Goal: Use online tool/utility: Utilize a website feature to perform a specific function

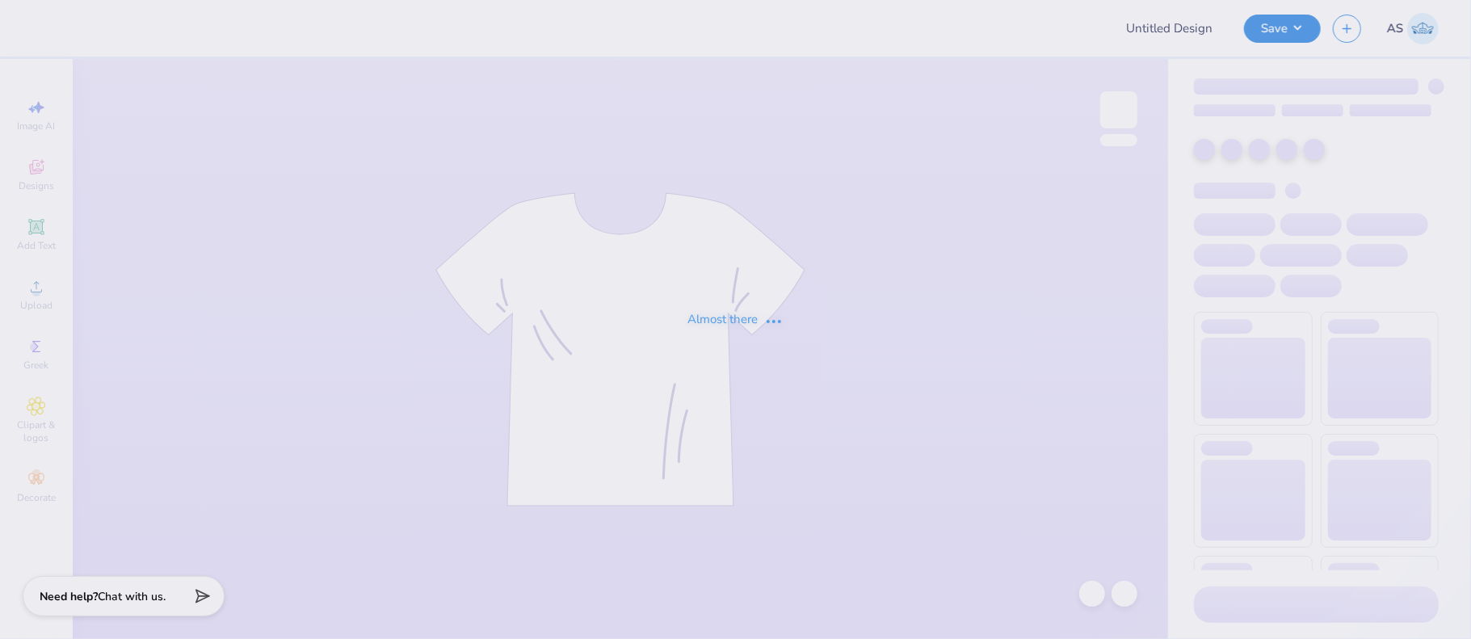
type input "teal baja car"
type input "bear hoodie"
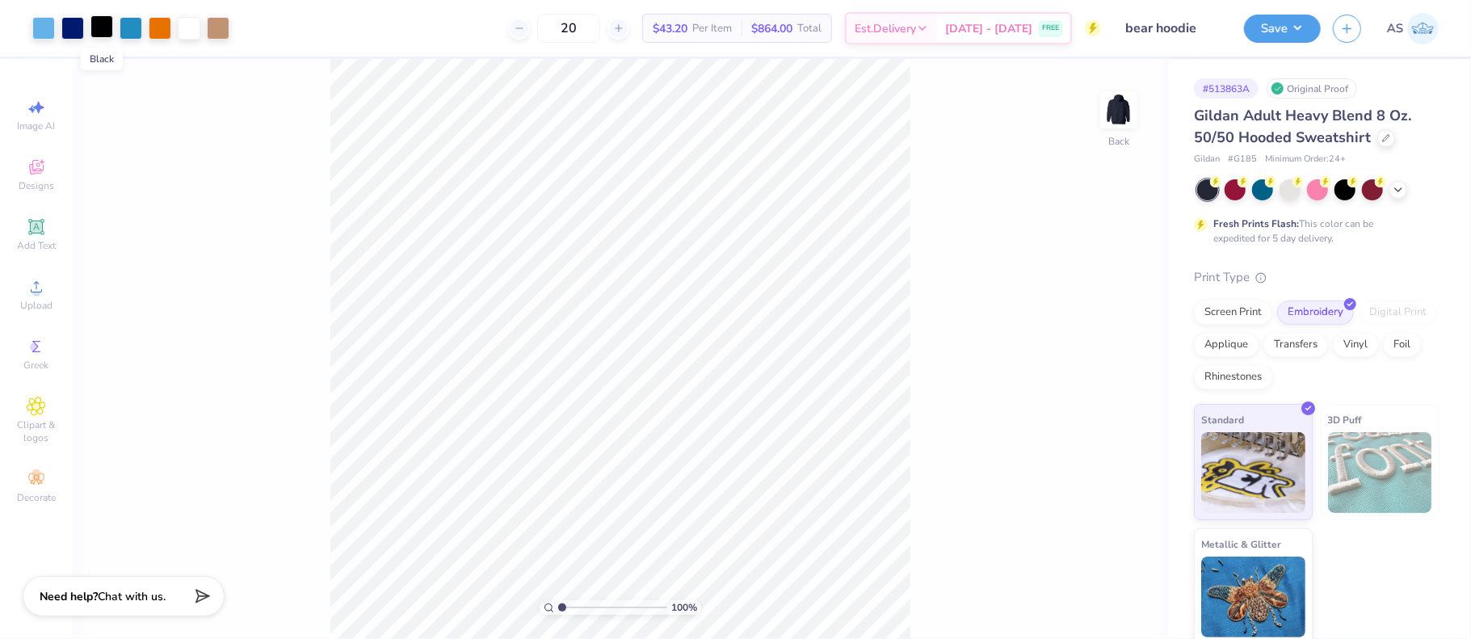
click at [97, 26] on div at bounding box center [101, 26] width 23 height 23
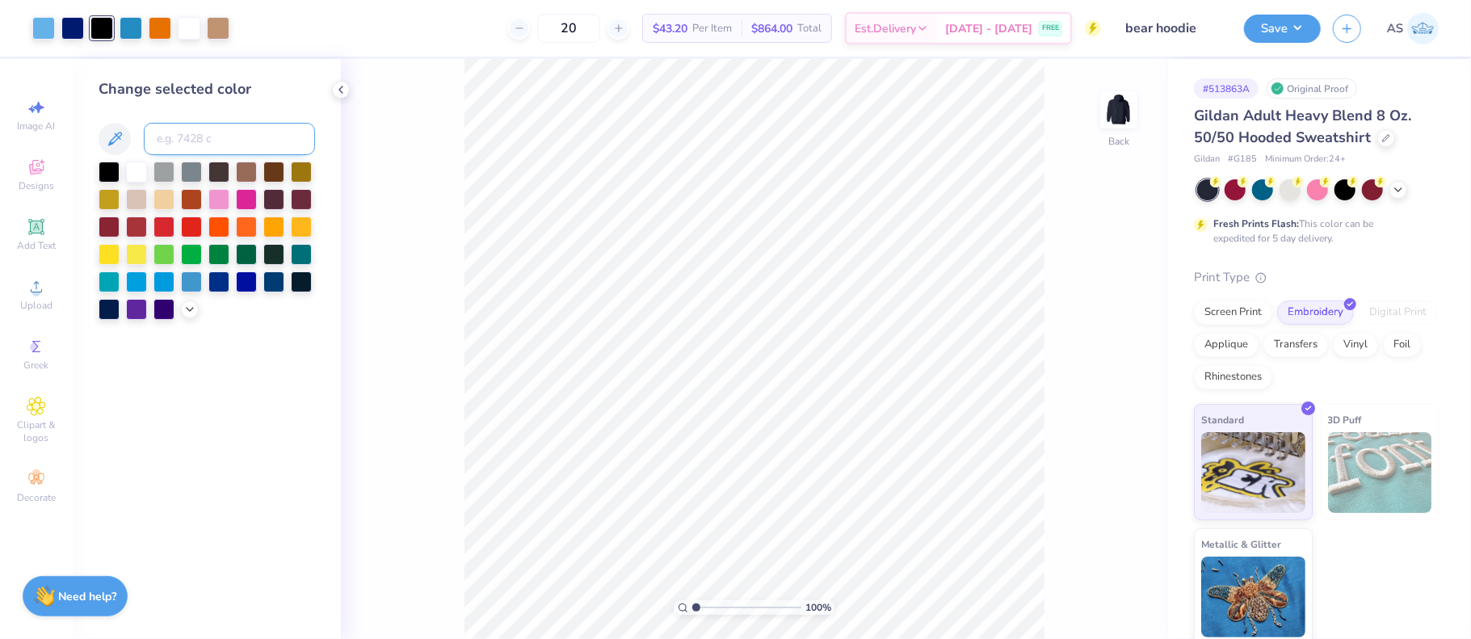
click at [197, 132] on input at bounding box center [229, 139] width 171 height 32
type input "2748"
click at [103, 29] on div at bounding box center [101, 26] width 23 height 23
click at [188, 148] on input at bounding box center [229, 139] width 171 height 32
type input "292"
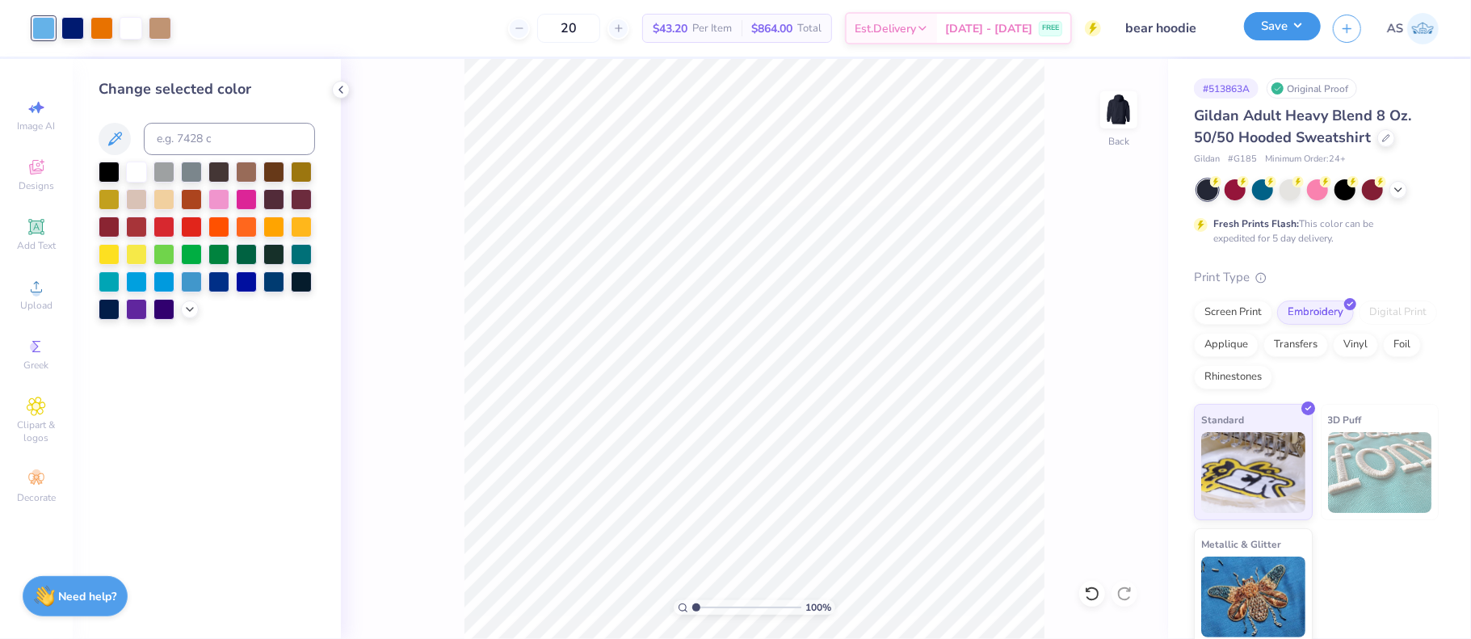
click at [1307, 31] on button "Save" at bounding box center [1282, 26] width 77 height 28
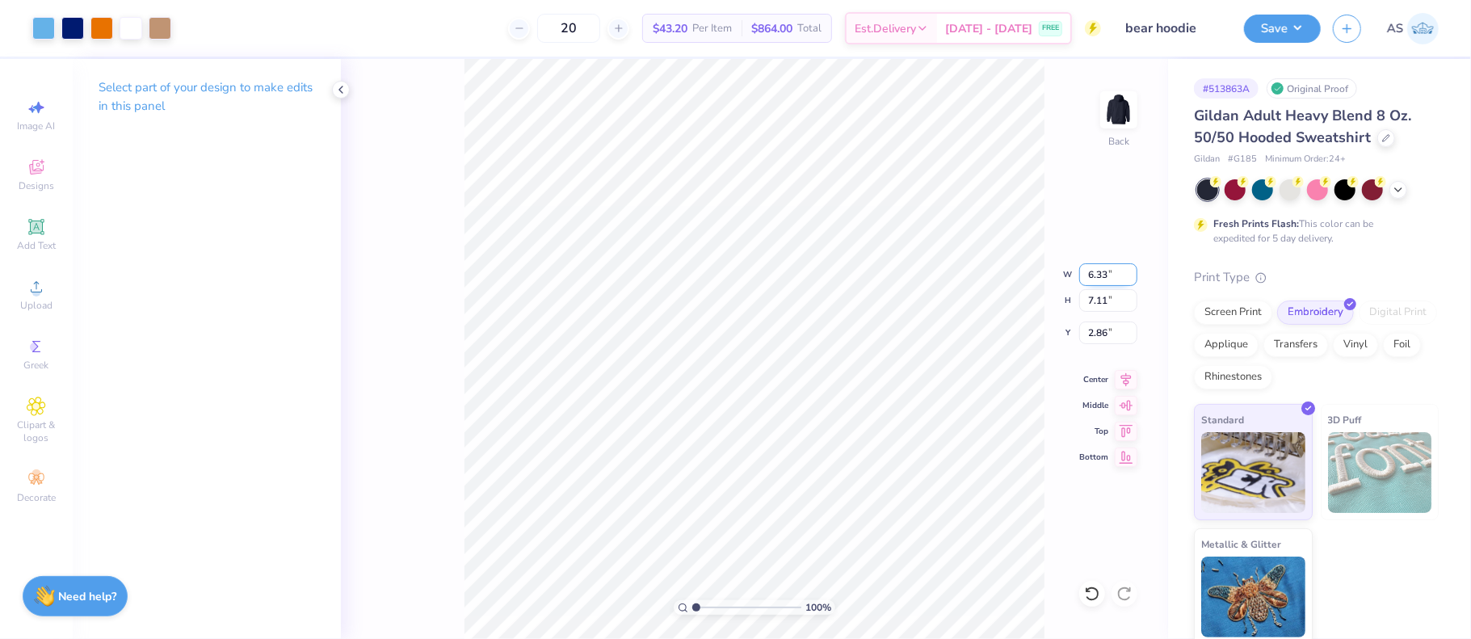
drag, startPoint x: 1088, startPoint y: 270, endPoint x: 1107, endPoint y: 271, distance: 19.4
click at [1107, 271] on input "6.33" at bounding box center [1108, 274] width 58 height 23
drag, startPoint x: 1088, startPoint y: 296, endPoint x: 1106, endPoint y: 298, distance: 17.8
click at [1106, 298] on input "7.11" at bounding box center [1108, 300] width 58 height 23
type input "8"
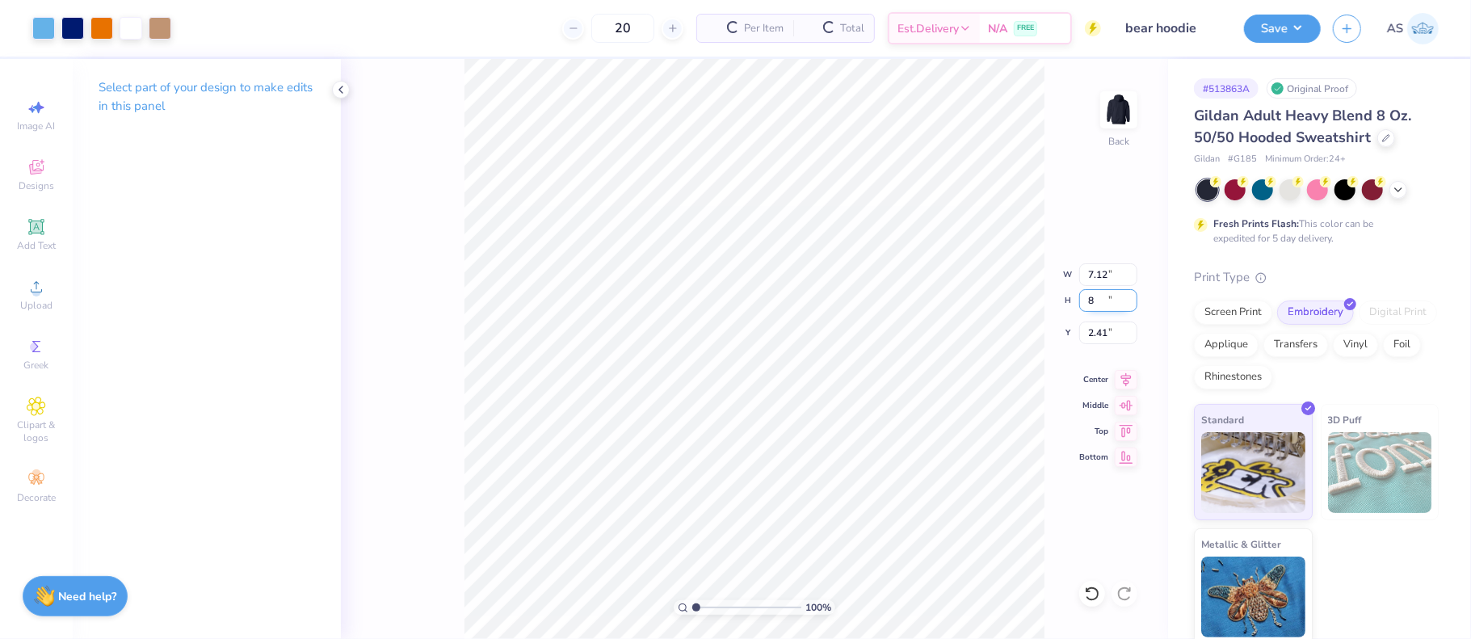
type input "7.12"
type input "8.00"
drag, startPoint x: 1107, startPoint y: 332, endPoint x: 1086, endPoint y: 331, distance: 21.0
click at [1086, 331] on input "2.41" at bounding box center [1108, 332] width 58 height 23
type input "3.00"
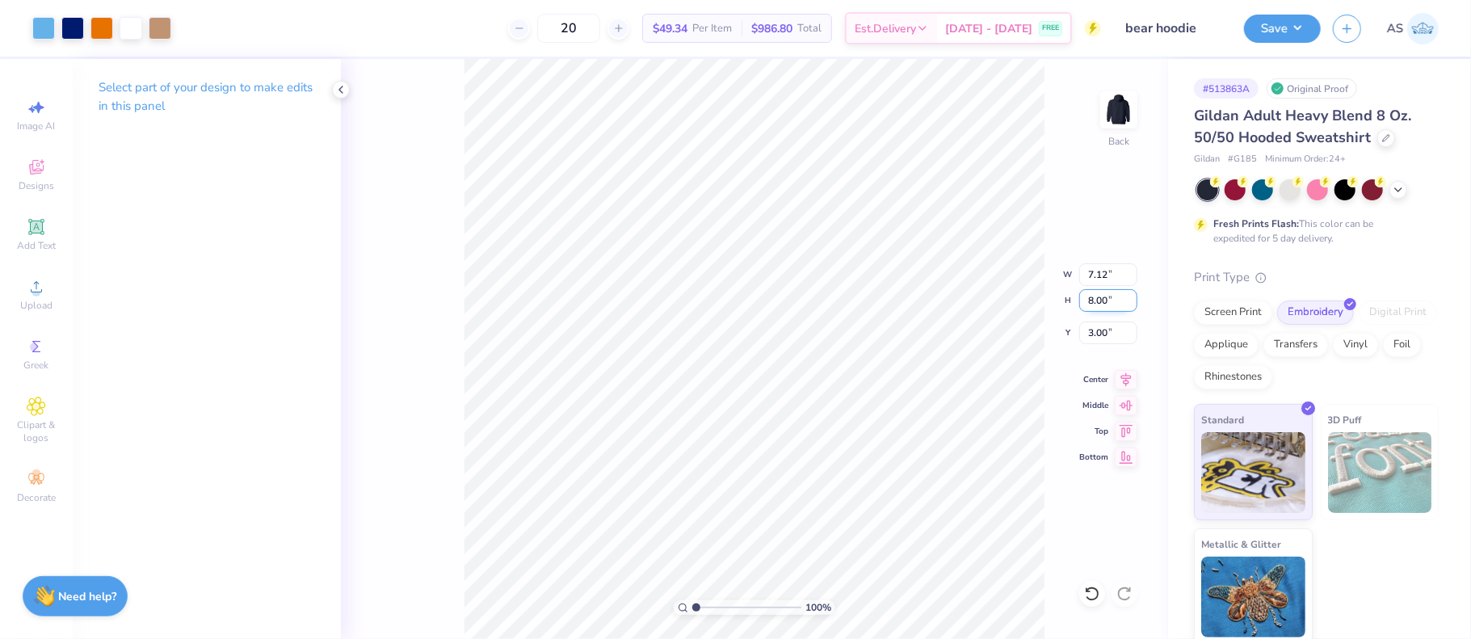
click at [1087, 300] on input "8.00" at bounding box center [1108, 300] width 58 height 23
type input "9.00"
type input "8.01"
drag, startPoint x: 1089, startPoint y: 333, endPoint x: 1107, endPoint y: 331, distance: 17.8
click at [1107, 331] on input "2.50" at bounding box center [1108, 332] width 58 height 23
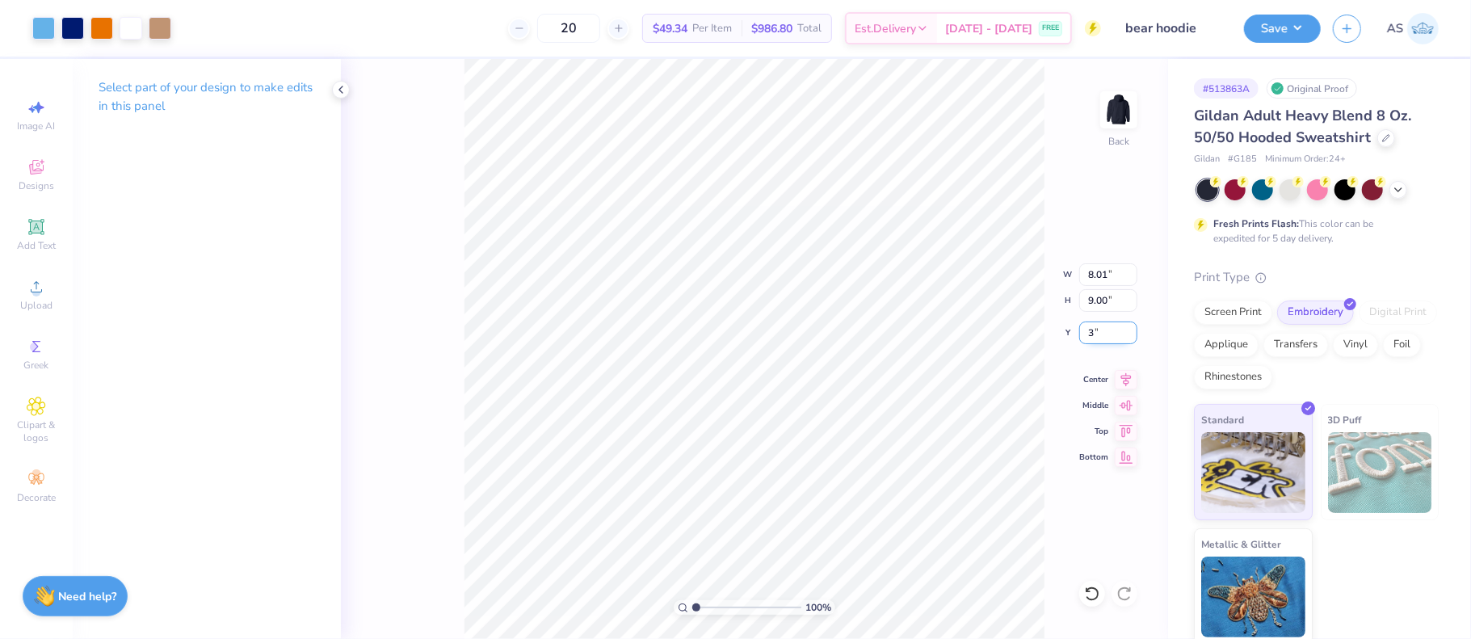
type input "3.00"
click at [1298, 20] on button "Save" at bounding box center [1282, 26] width 77 height 28
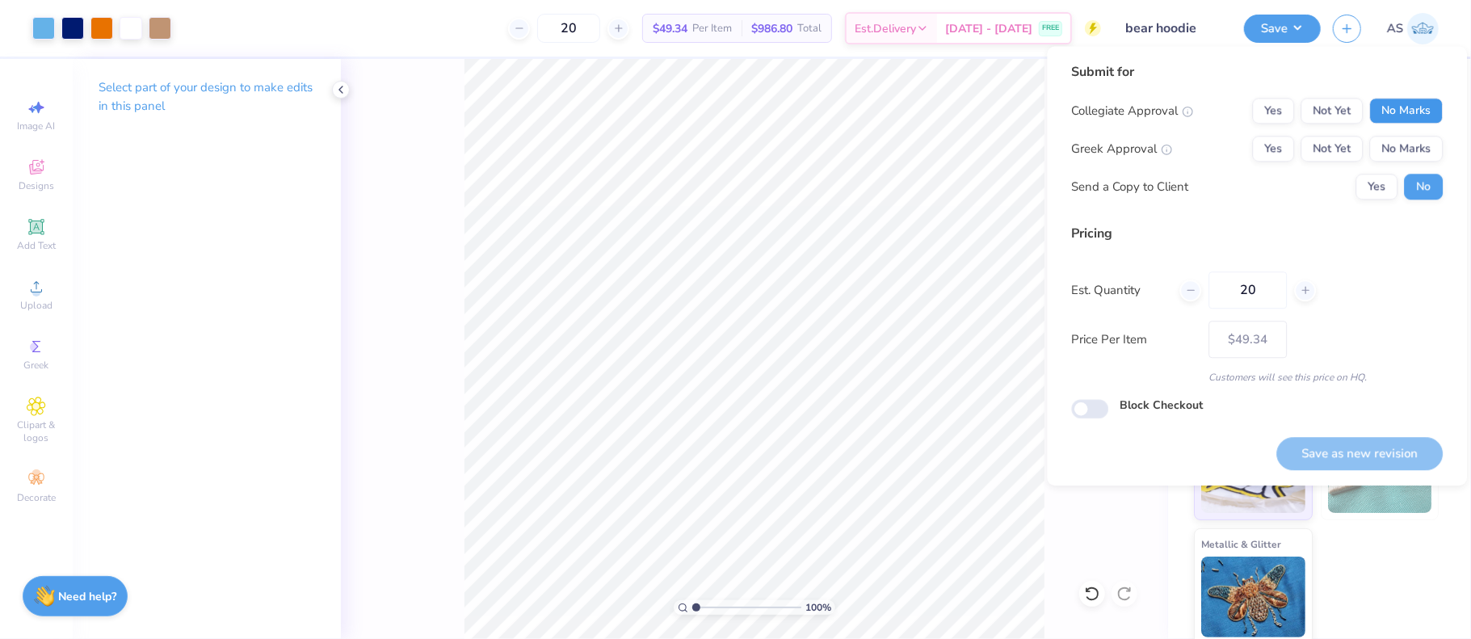
click at [1401, 107] on button "No Marks" at bounding box center [1405, 111] width 73 height 26
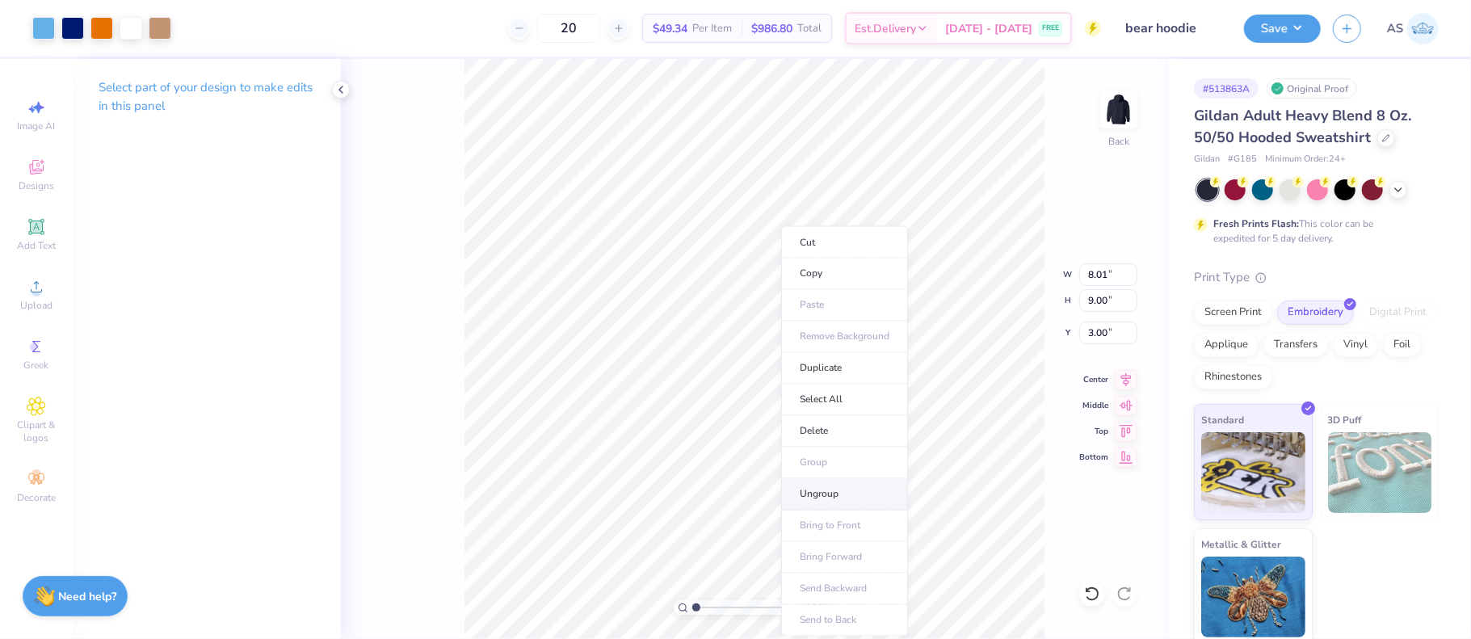
click at [829, 487] on li "Ungroup" at bounding box center [844, 494] width 127 height 31
type input "9.24"
drag, startPoint x: 695, startPoint y: 607, endPoint x: 712, endPoint y: 609, distance: 17.0
type input "2.46"
click at [712, 611] on input "range" at bounding box center [746, 607] width 109 height 15
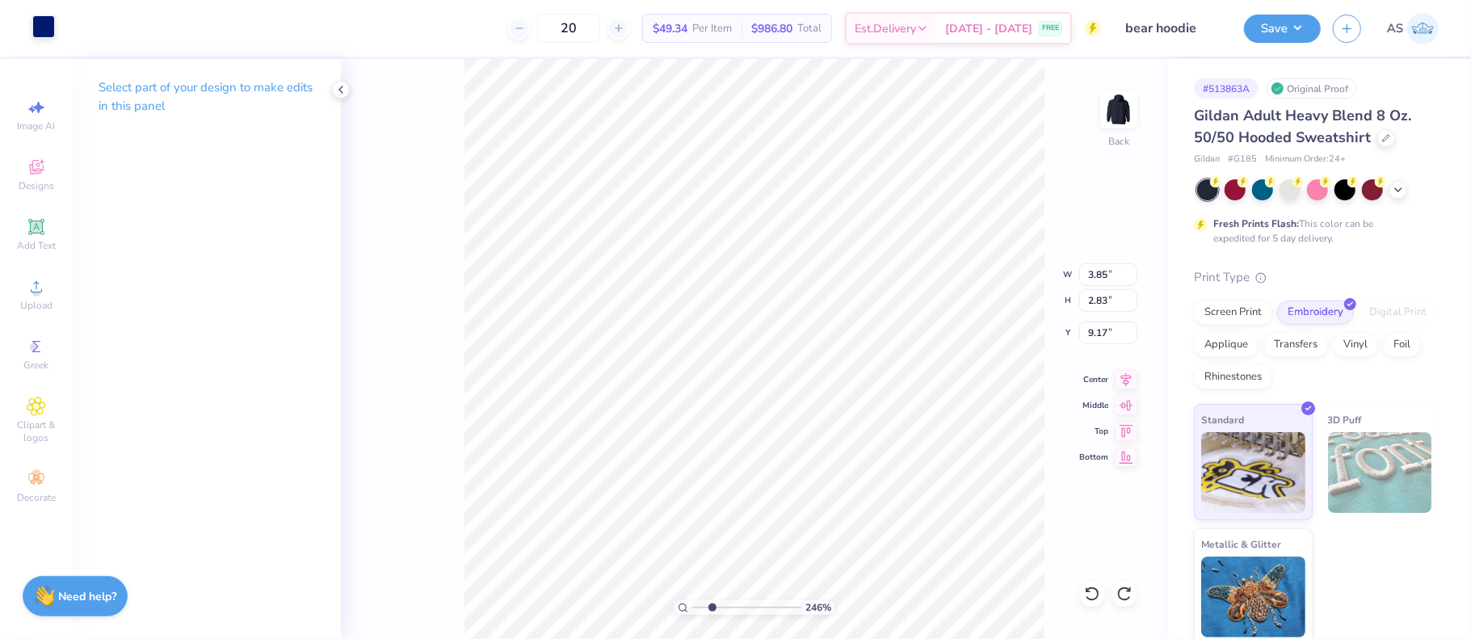
click at [47, 25] on div at bounding box center [43, 26] width 23 height 23
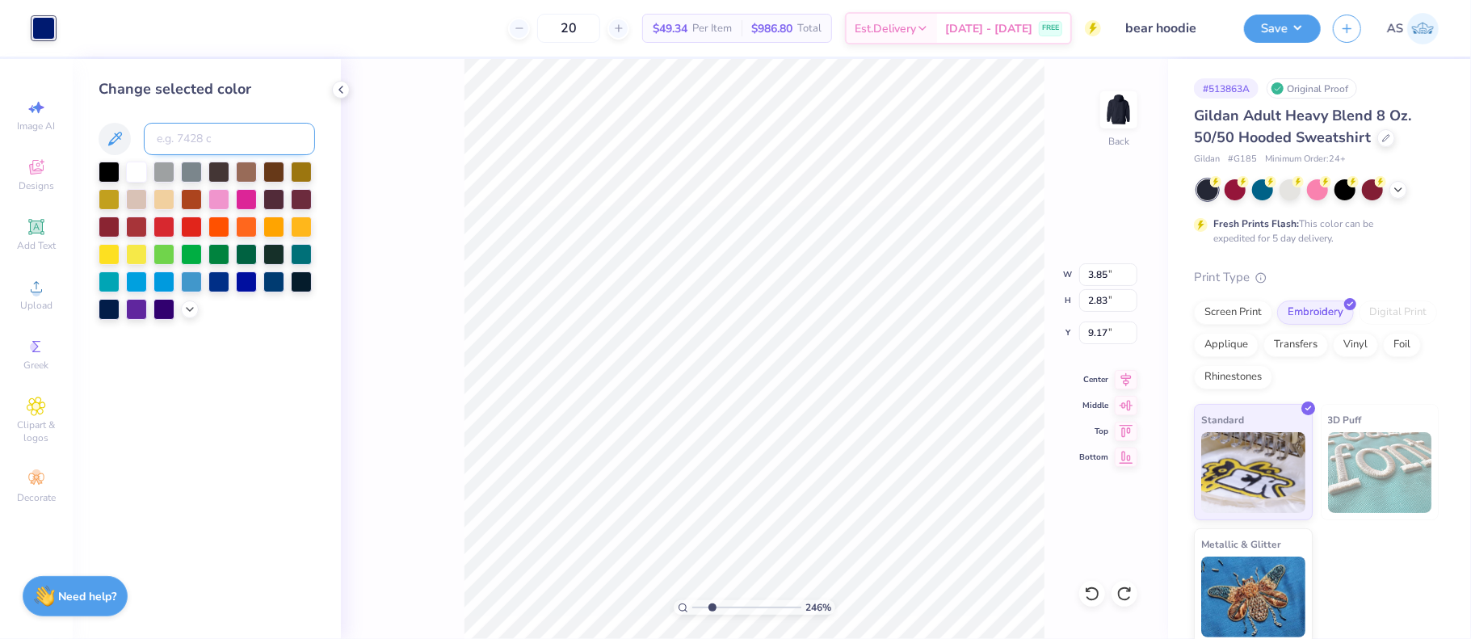
click at [185, 134] on input at bounding box center [229, 139] width 171 height 32
type input "292"
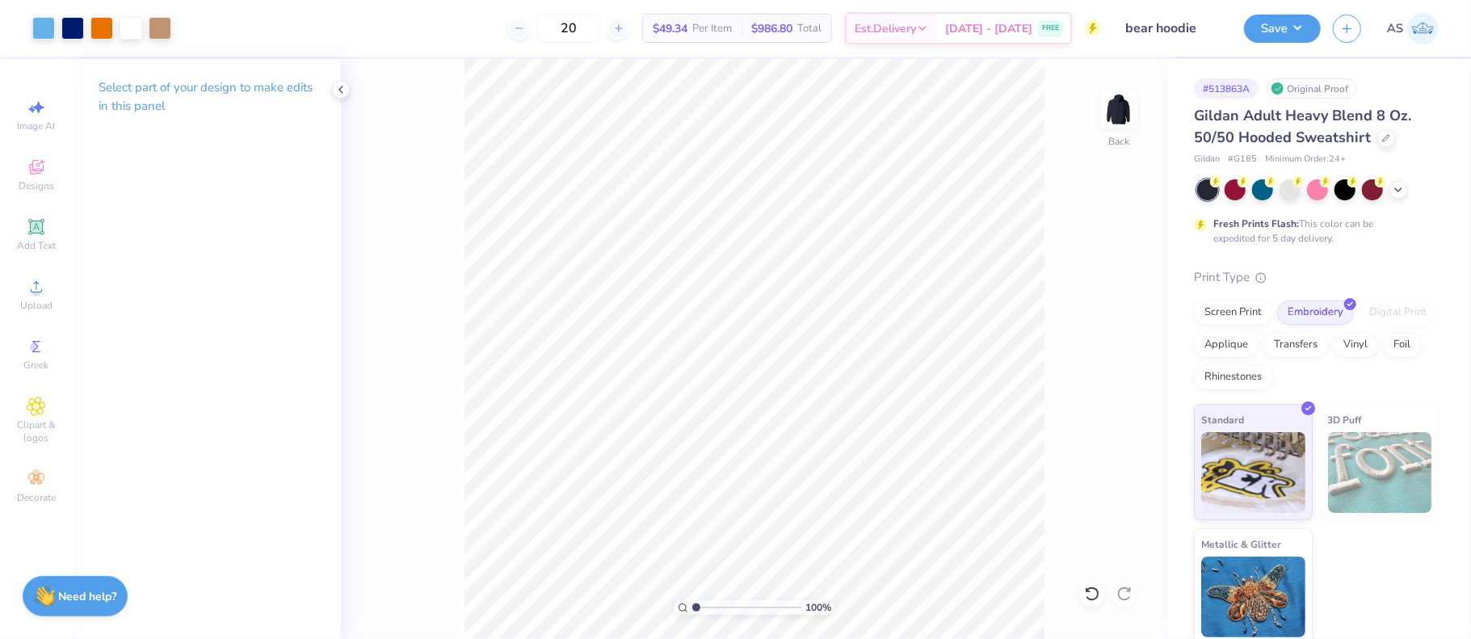
drag, startPoint x: 714, startPoint y: 608, endPoint x: 680, endPoint y: 608, distance: 33.9
type input "1"
click at [692, 608] on input "range" at bounding box center [746, 607] width 109 height 15
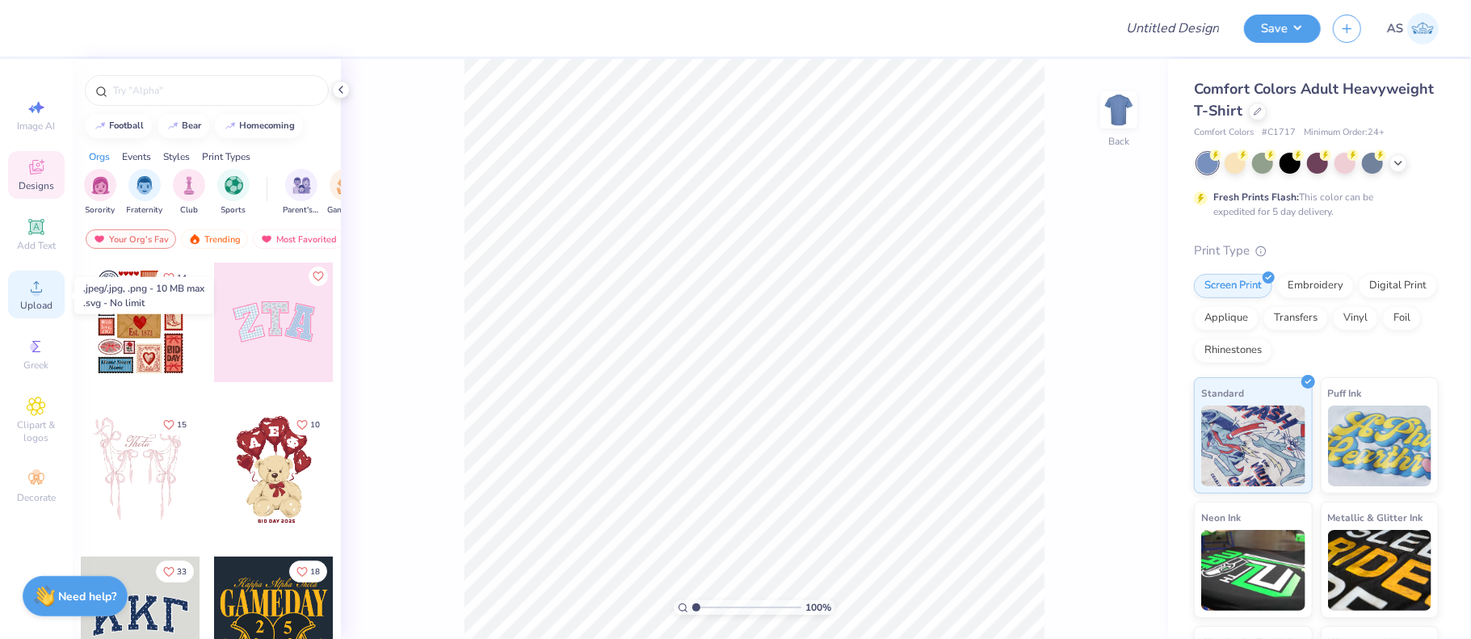
click at [34, 297] on div "Upload" at bounding box center [36, 295] width 57 height 48
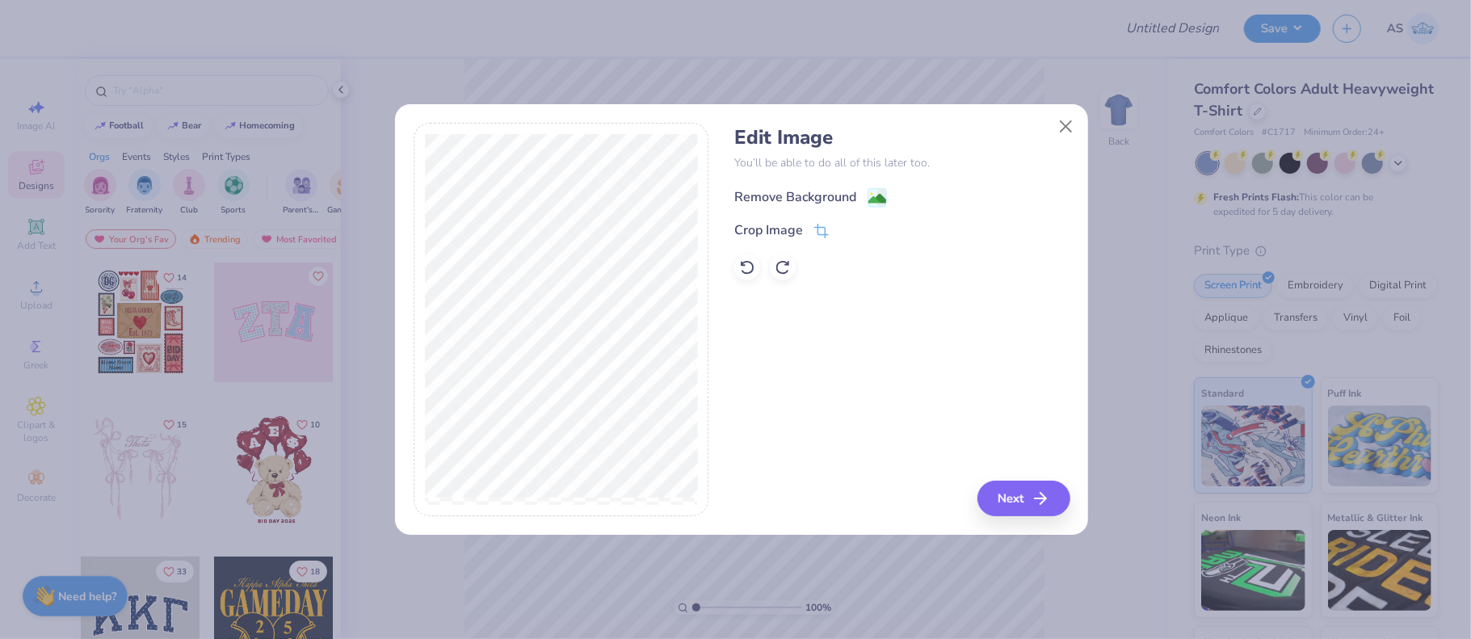
click at [804, 201] on div "Remove Background" at bounding box center [795, 196] width 122 height 19
click at [1063, 132] on button "Close" at bounding box center [1066, 126] width 31 height 31
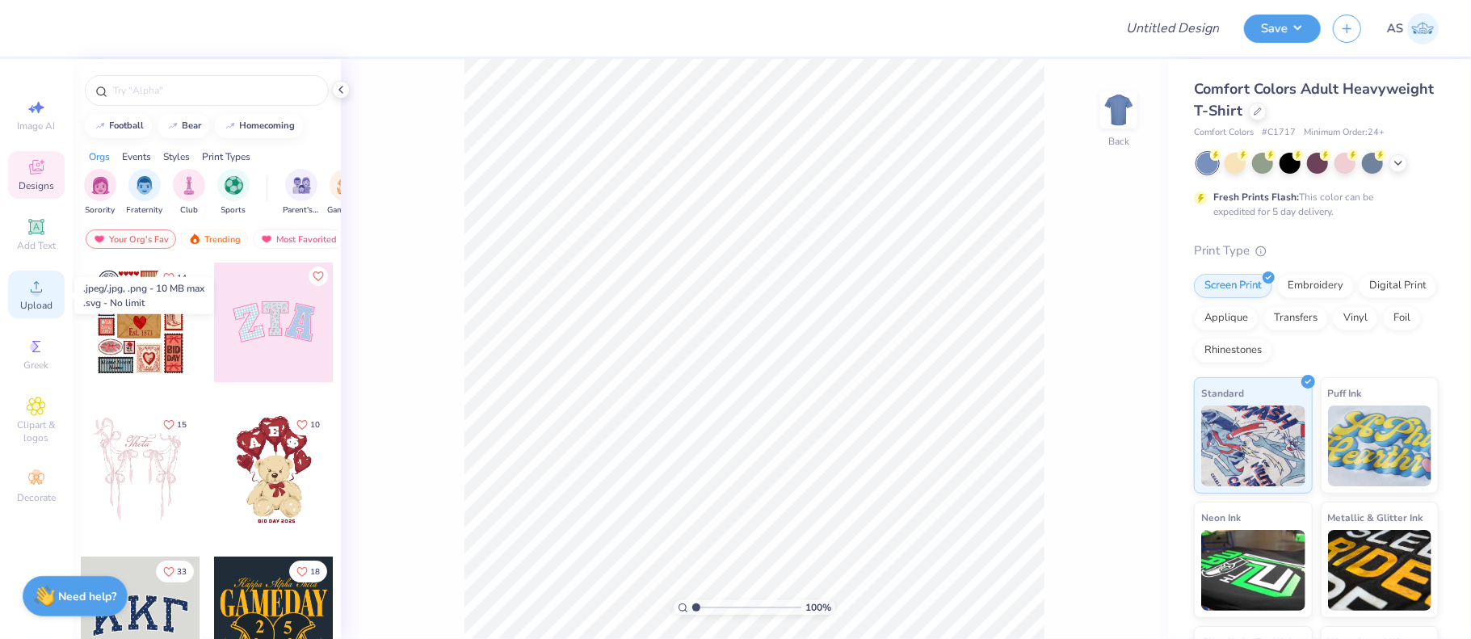
click at [36, 304] on span "Upload" at bounding box center [36, 305] width 32 height 13
